Goal: Transaction & Acquisition: Purchase product/service

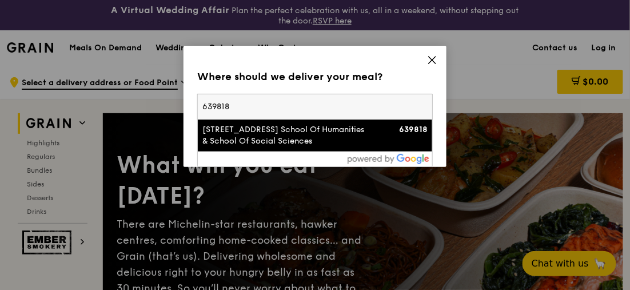
type input "639818"
click at [258, 130] on div "[STREET_ADDRESS] School Of Humanities & School Of Social Sciences" at bounding box center [286, 135] width 169 height 23
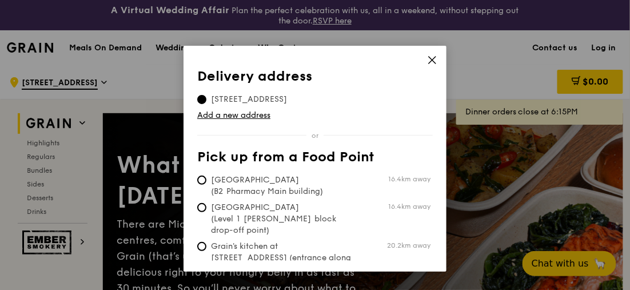
scroll to position [31, 0]
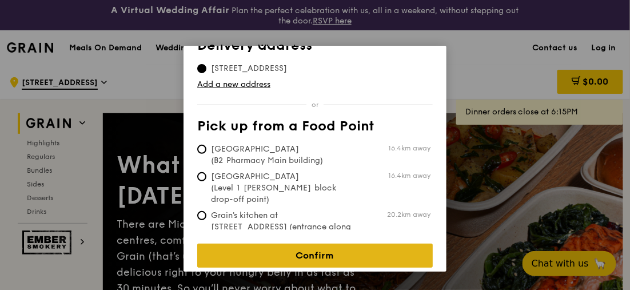
click at [333, 251] on link "Confirm" at bounding box center [314, 255] width 235 height 24
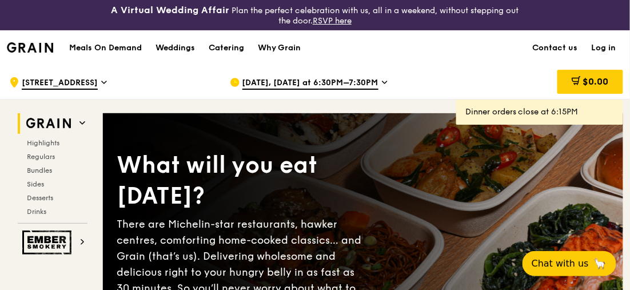
click at [293, 81] on span "[DATE], [DATE] at 6:30PM–7:30PM" at bounding box center [310, 83] width 136 height 13
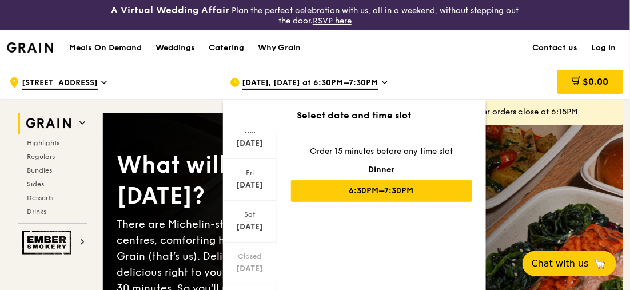
scroll to position [181, 0]
click at [249, 285] on icon at bounding box center [249, 286] width 7 height 3
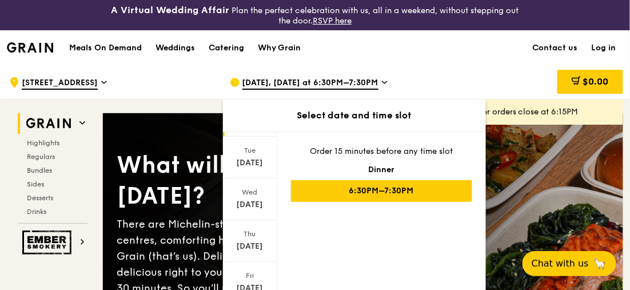
scroll to position [10, 0]
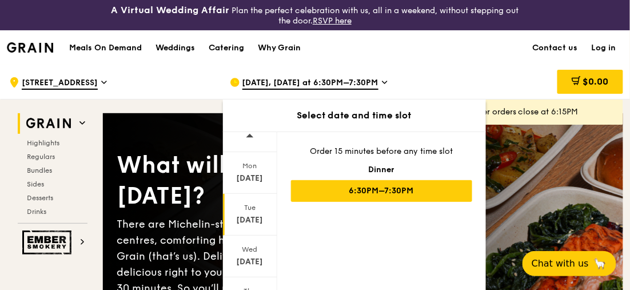
click at [253, 214] on div "[DATE]" at bounding box center [250, 219] width 51 height 11
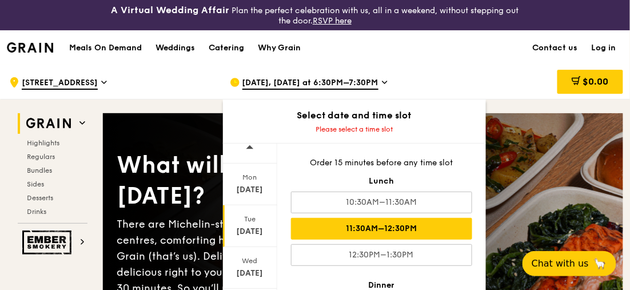
drag, startPoint x: 399, startPoint y: 206, endPoint x: 399, endPoint y: 225, distance: 18.9
click at [399, 225] on div "Order 15 minutes before any time slot Lunch 10:30AM–11:30AM 11:30AM–12:30PM 12:…" at bounding box center [381, 226] width 209 height 167
click at [403, 228] on div "11:30AM–12:30PM" at bounding box center [381, 229] width 181 height 22
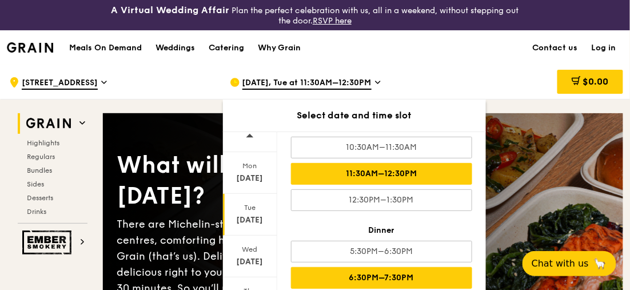
scroll to position [171, 0]
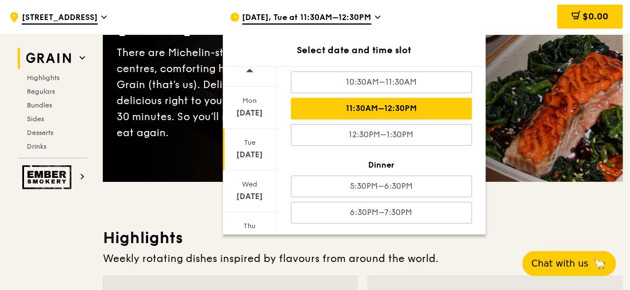
click at [396, 107] on div "11:30AM–12:30PM" at bounding box center [381, 109] width 181 height 22
click at [405, 105] on div "11:30AM–12:30PM" at bounding box center [381, 109] width 181 height 22
drag, startPoint x: 407, startPoint y: 105, endPoint x: 491, endPoint y: 16, distance: 122.1
click at [491, 16] on div "$0.00" at bounding box center [534, 17] width 175 height 34
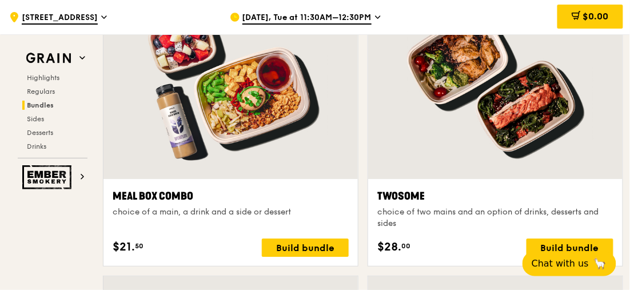
scroll to position [1771, 0]
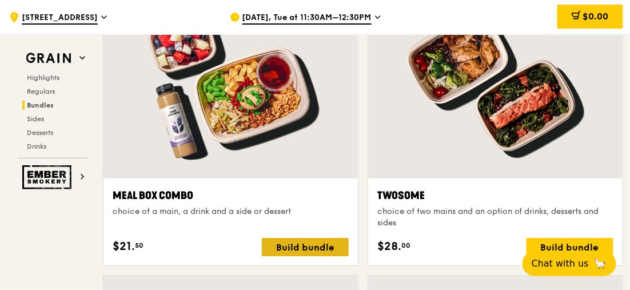
click at [304, 245] on div "Build bundle" at bounding box center [305, 247] width 87 height 18
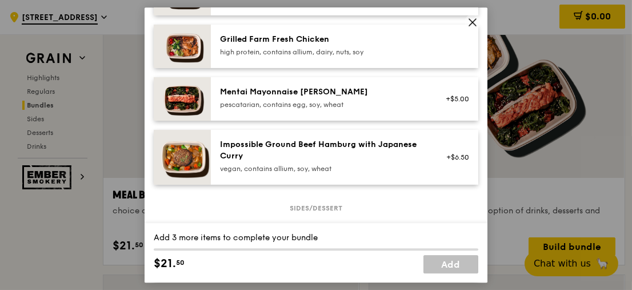
scroll to position [405, 0]
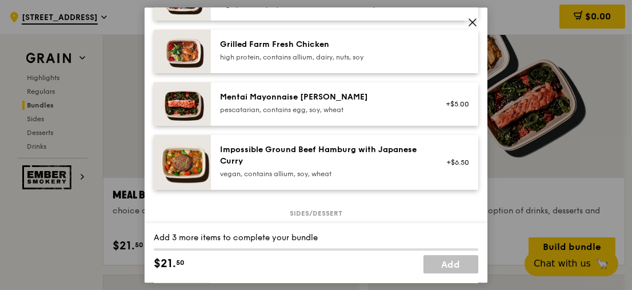
click at [310, 62] on div "high protein, contains allium, dairy, nuts, soy" at bounding box center [322, 57] width 205 height 9
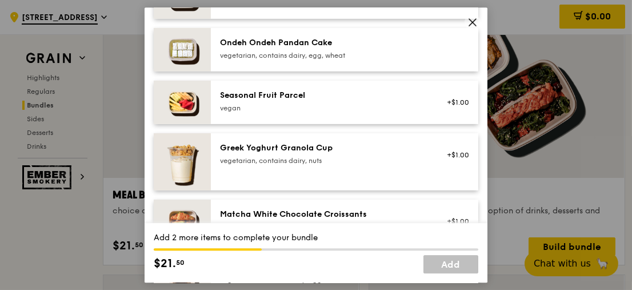
scroll to position [873, 0]
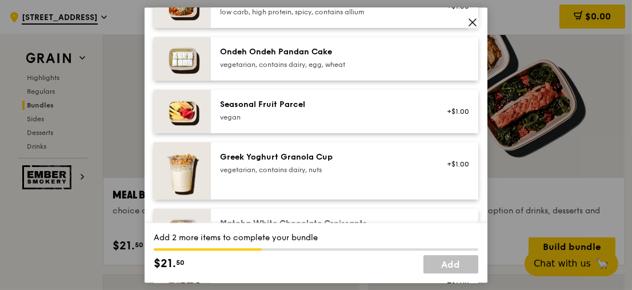
click at [307, 69] on div "vegetarian, contains dairy, egg, wheat" at bounding box center [322, 64] width 205 height 9
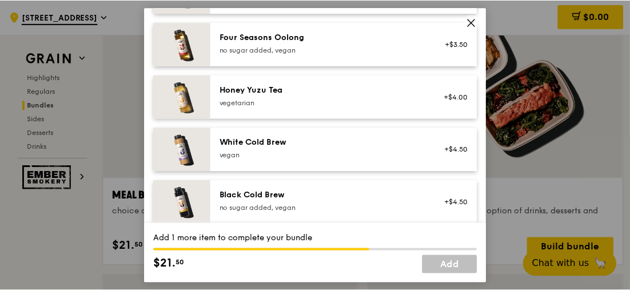
scroll to position [1373, 0]
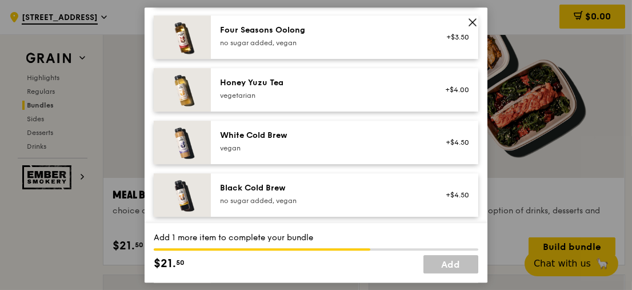
click at [351, 139] on div "White Cold Brew" at bounding box center [322, 135] width 205 height 11
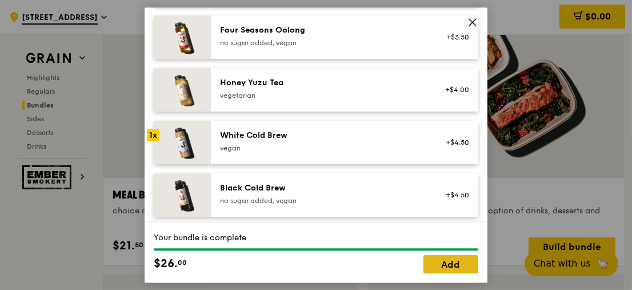
click at [458, 262] on link "Add" at bounding box center [450, 264] width 55 height 18
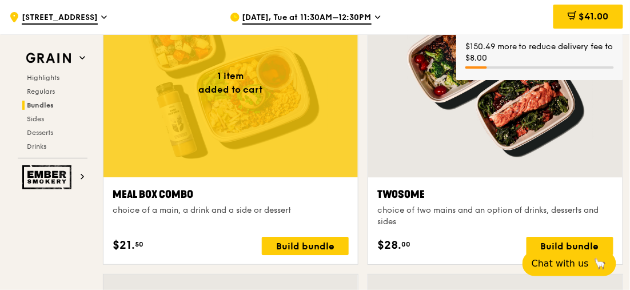
scroll to position [1658, 0]
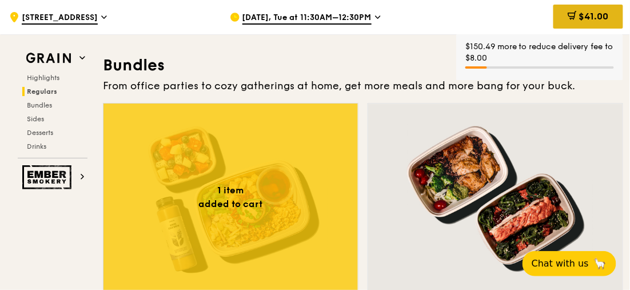
click at [597, 15] on span "$41.00" at bounding box center [594, 16] width 30 height 11
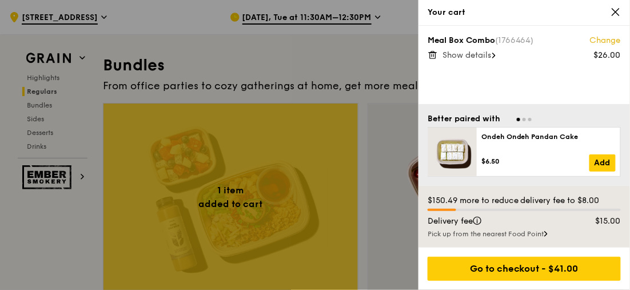
click at [487, 53] on span "Show details" at bounding box center [466, 55] width 49 height 10
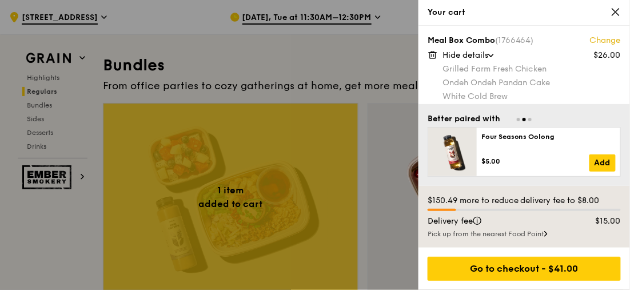
drag, startPoint x: 626, startPoint y: 58, endPoint x: 626, endPoint y: 64, distance: 5.7
click at [626, 64] on div "Meal Box Combo (1766464) Change $26.00 Hide details Grilled Farm Fresh Chicken …" at bounding box center [523, 65] width 211 height 78
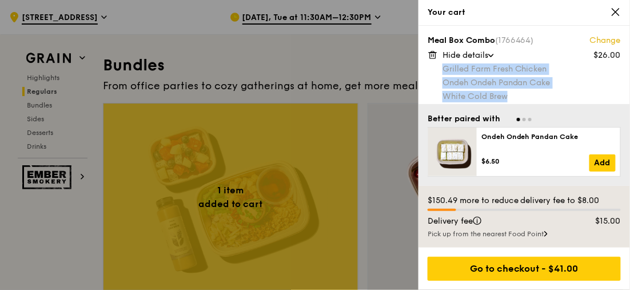
scroll to position [5, 0]
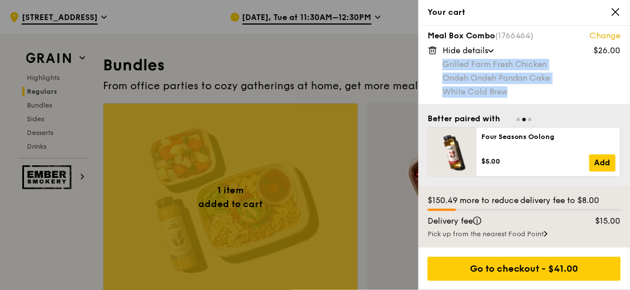
drag, startPoint x: 443, startPoint y: 68, endPoint x: 518, endPoint y: 95, distance: 80.3
click at [518, 95] on div "Grilled Farm Fresh Chicken Ondeh Ondeh Pandan Cake White Cold Brew" at bounding box center [531, 78] width 178 height 39
copy div "Grilled Farm Fresh Chicken Ondeh Ondeh Pandan Cake White Cold Brew"
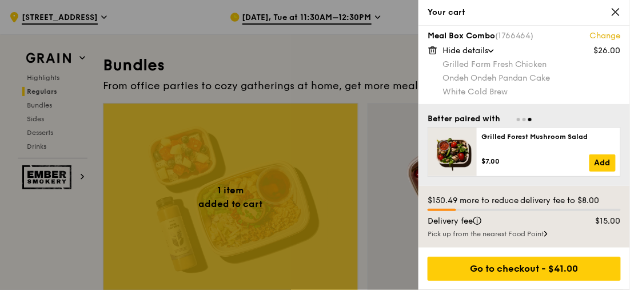
click at [366, 60] on div at bounding box center [315, 145] width 630 height 290
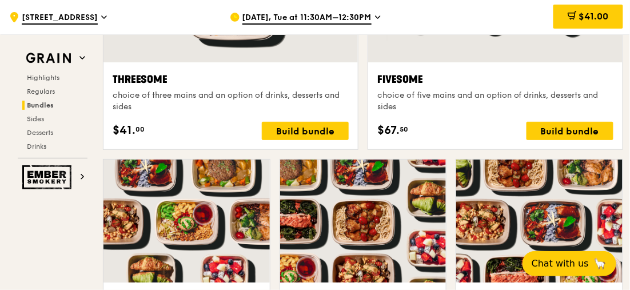
scroll to position [2287, 0]
